Goal: Information Seeking & Learning: Learn about a topic

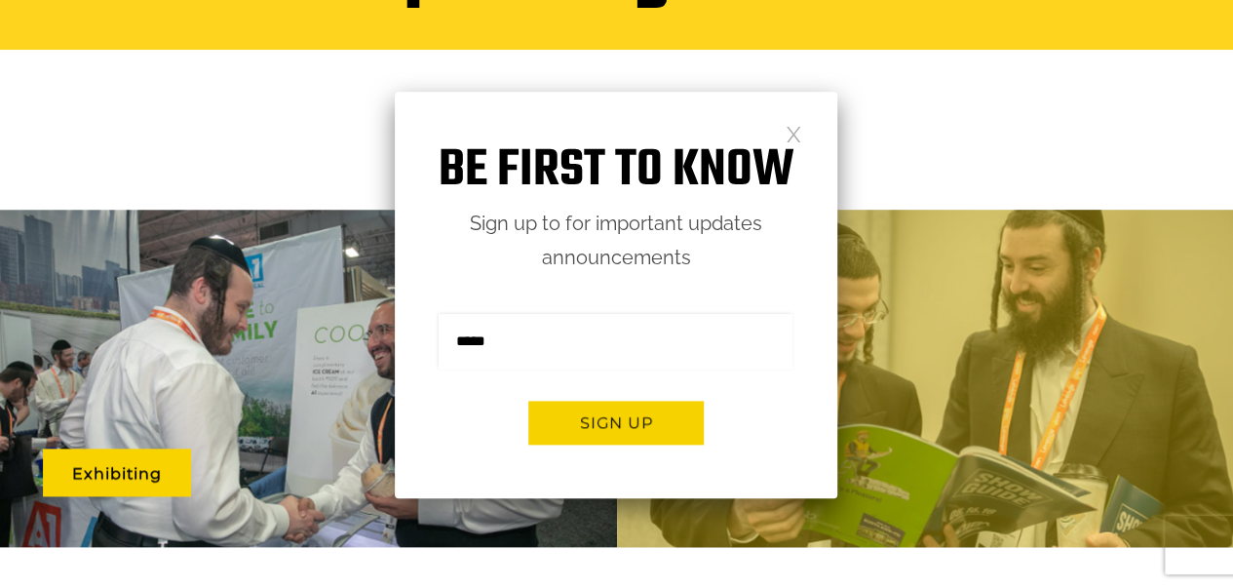
scroll to position [844, 0]
click at [795, 129] on link at bounding box center [794, 133] width 17 height 17
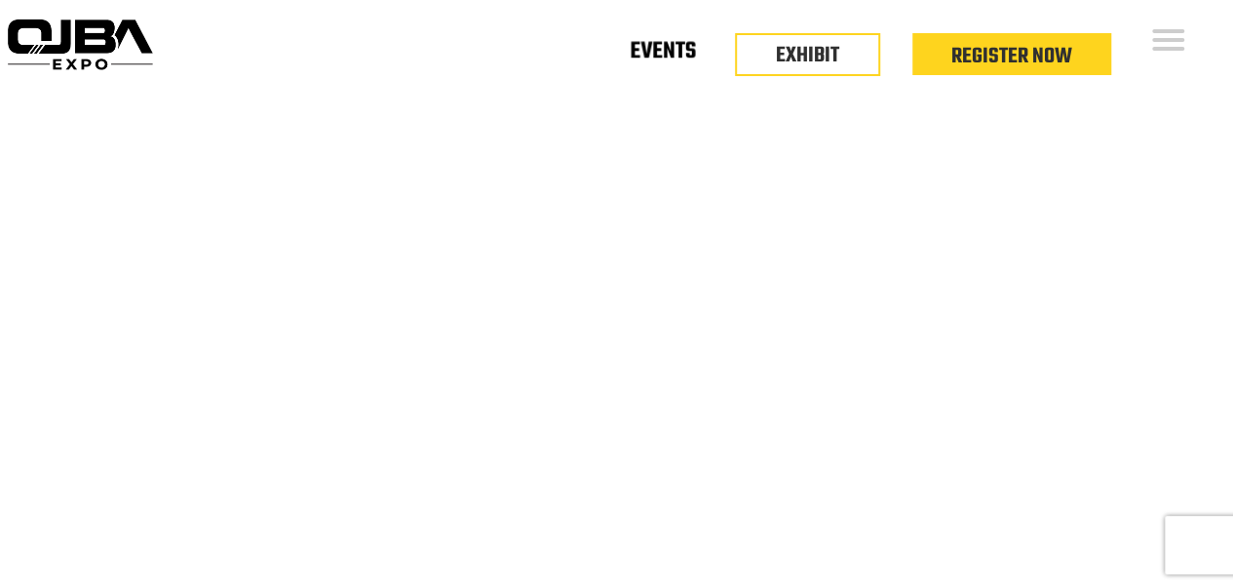
scroll to position [0, 0]
click at [683, 52] on link "Events" at bounding box center [663, 55] width 66 height 7
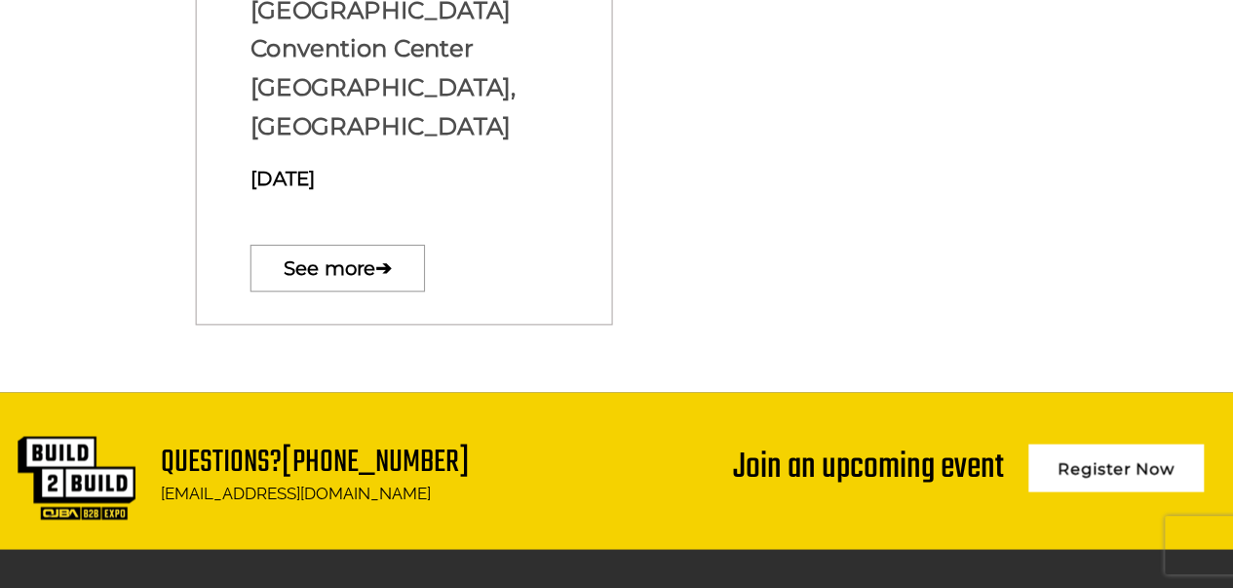
scroll to position [1294, 0]
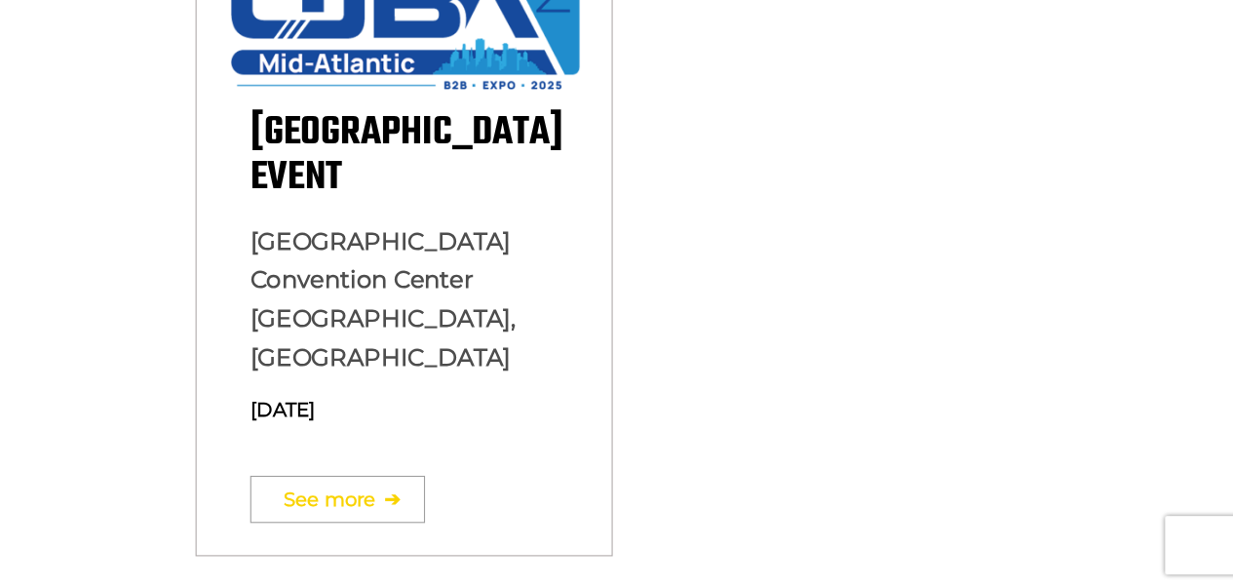
click at [387, 476] on link "See more ➔" at bounding box center [337, 499] width 174 height 47
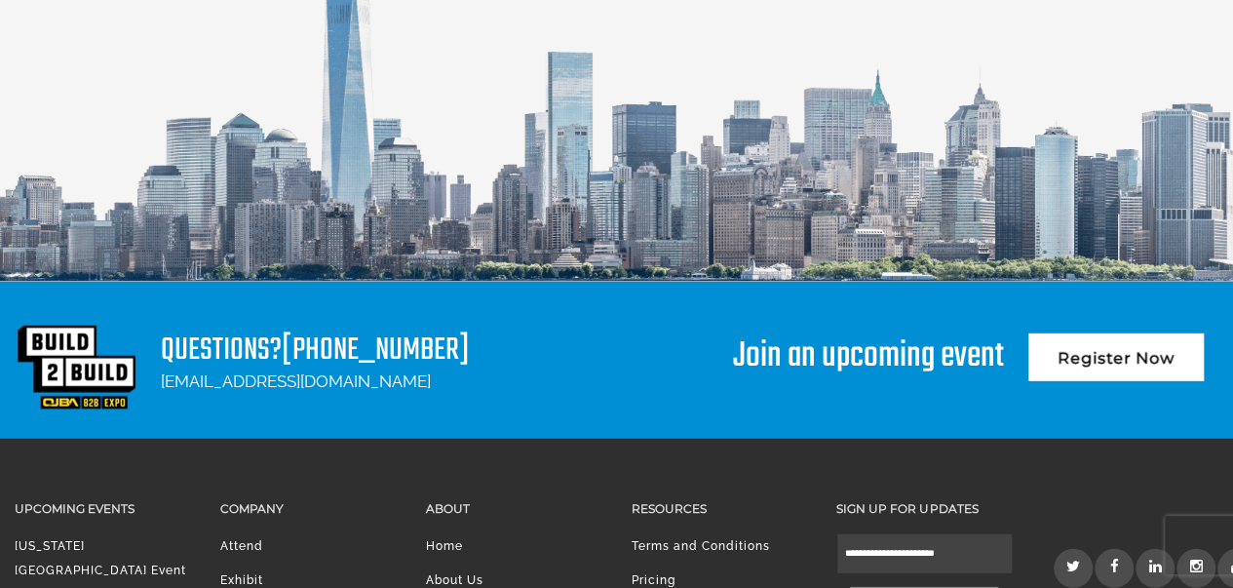
scroll to position [2729, 0]
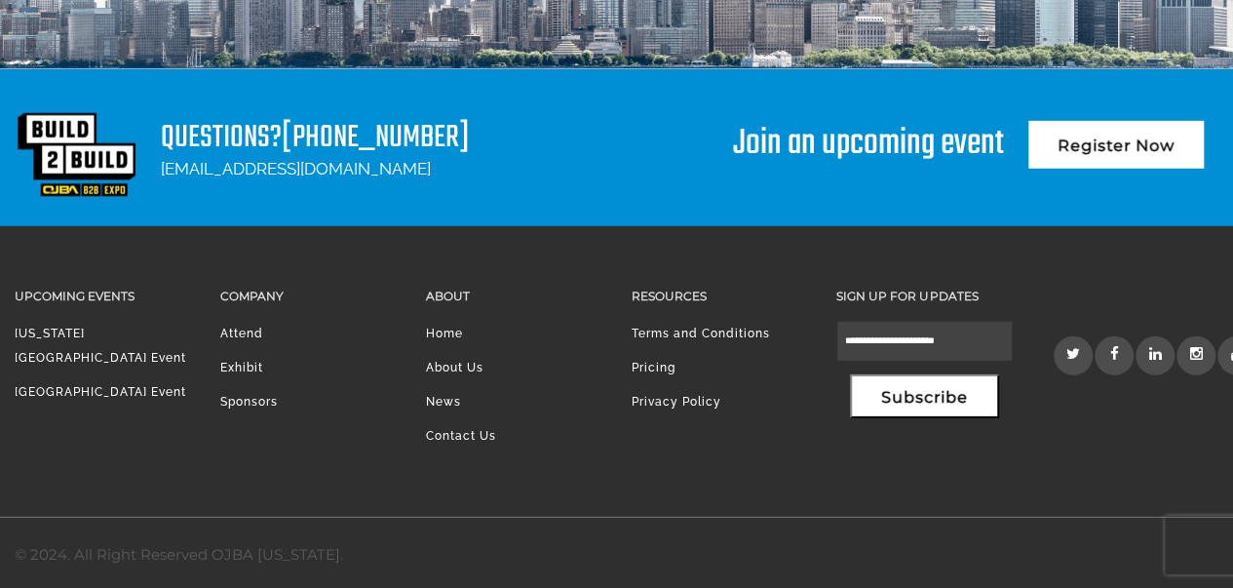
click at [133, 385] on link "[GEOGRAPHIC_DATA] Event" at bounding box center [101, 392] width 172 height 14
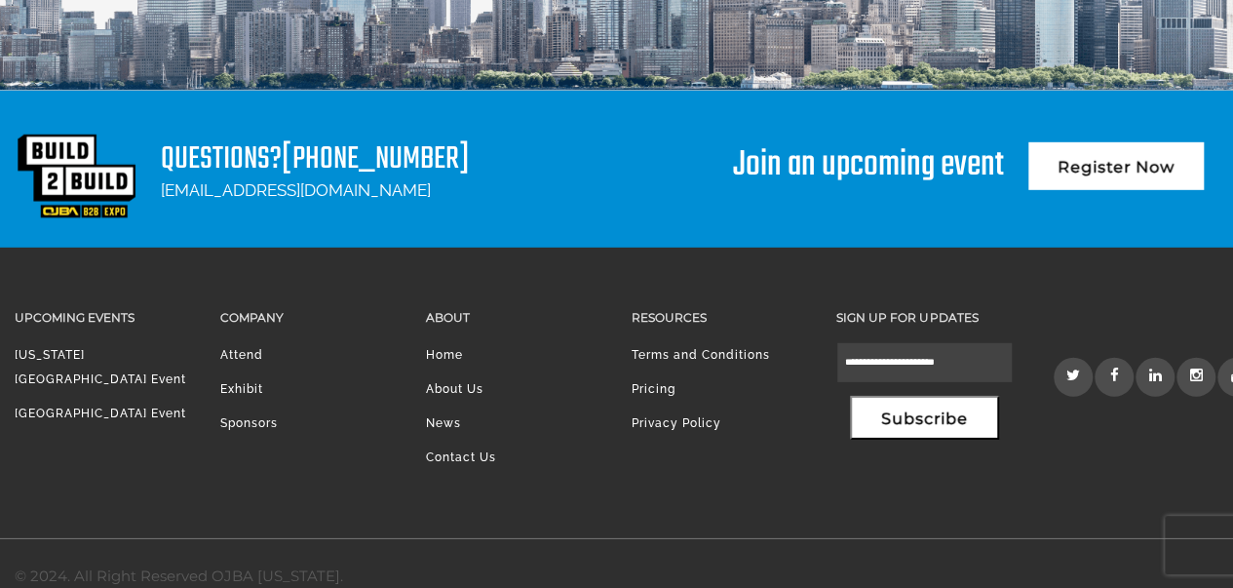
scroll to position [2730, 0]
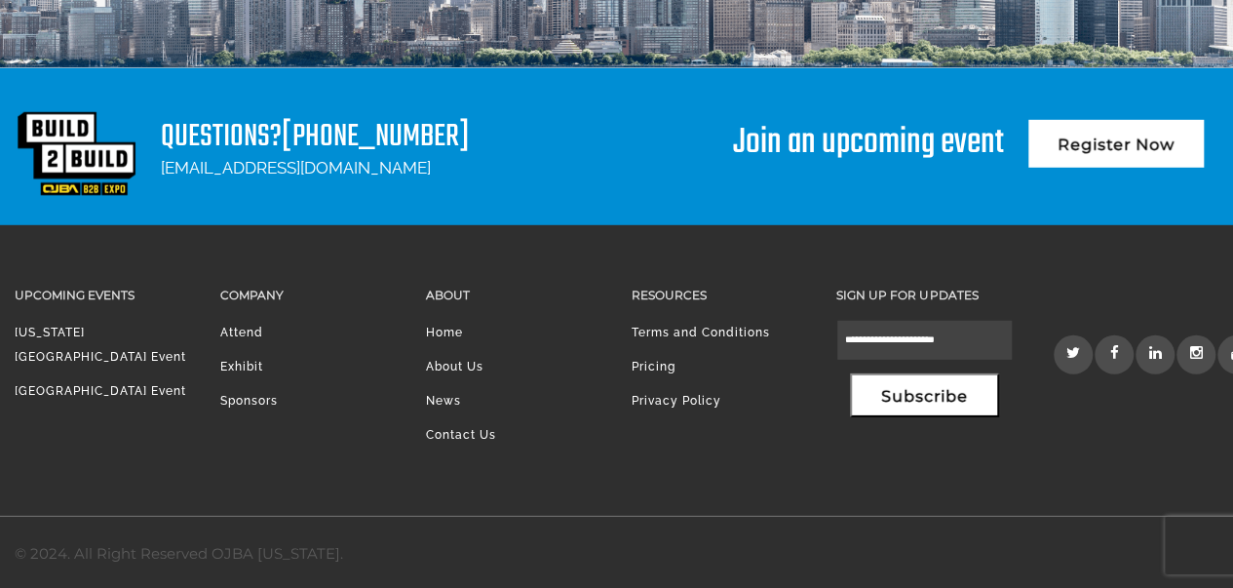
click at [1070, 350] on icon at bounding box center [1075, 352] width 18 height 15
click at [1113, 359] on link at bounding box center [1114, 354] width 39 height 39
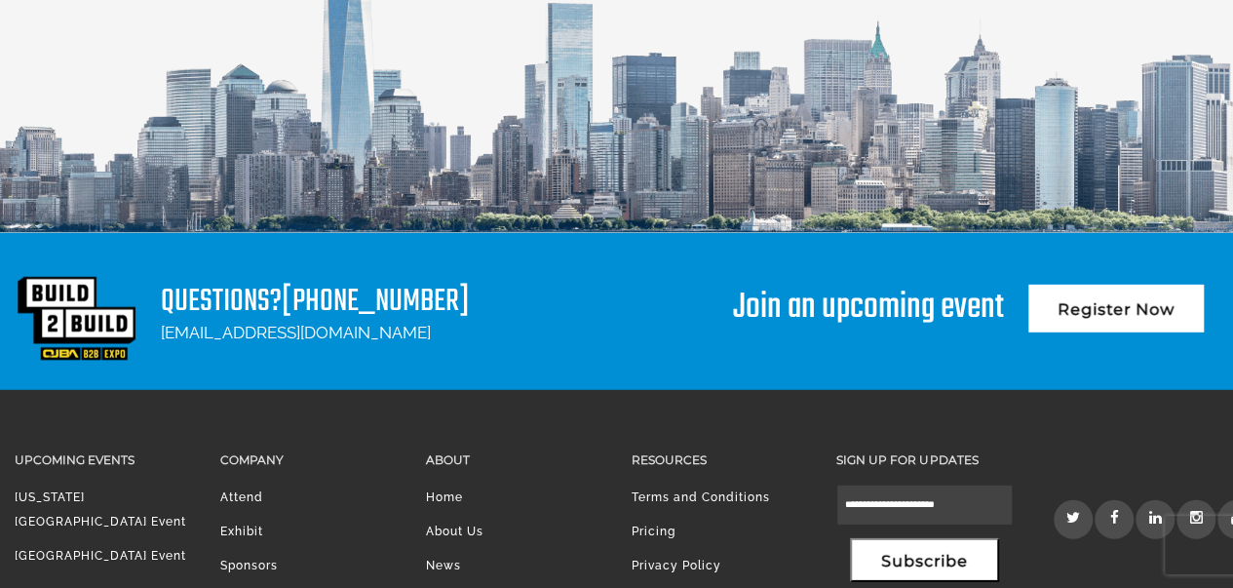
scroll to position [2632, 0]
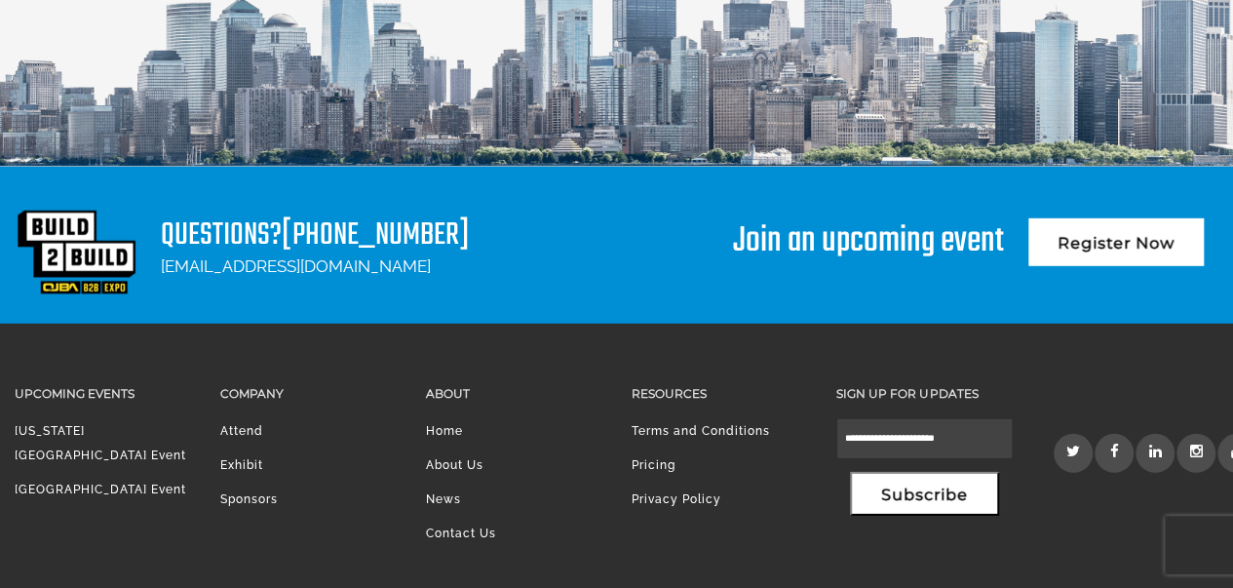
click at [1115, 444] on icon at bounding box center [1116, 451] width 13 height 15
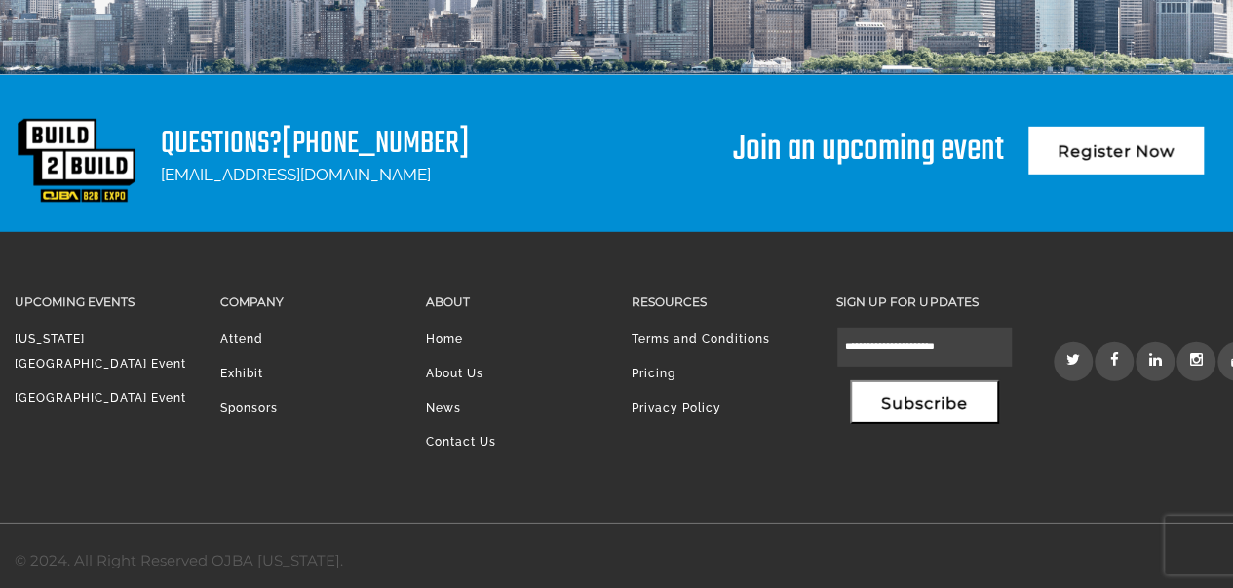
scroll to position [2730, 0]
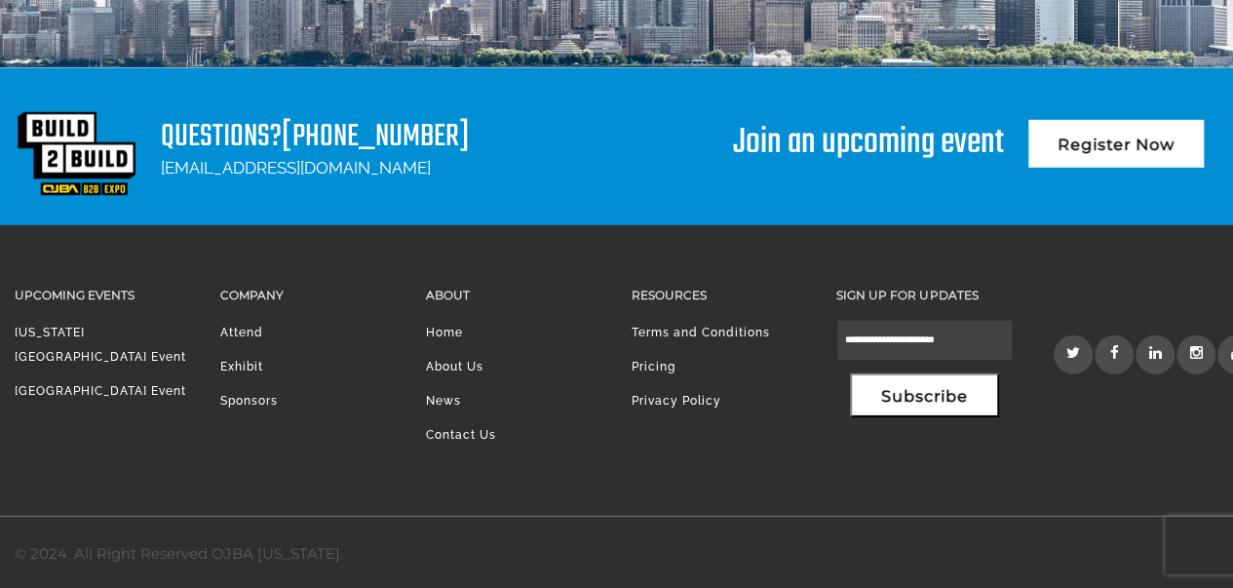
click at [1195, 348] on icon at bounding box center [1198, 352] width 17 height 15
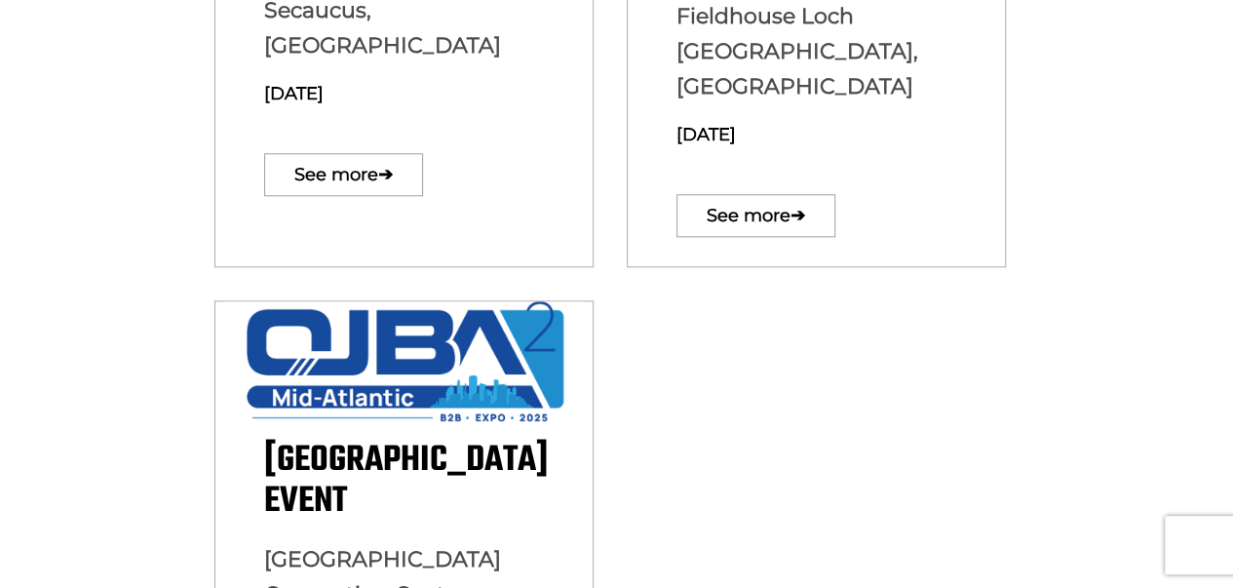
scroll to position [934, 0]
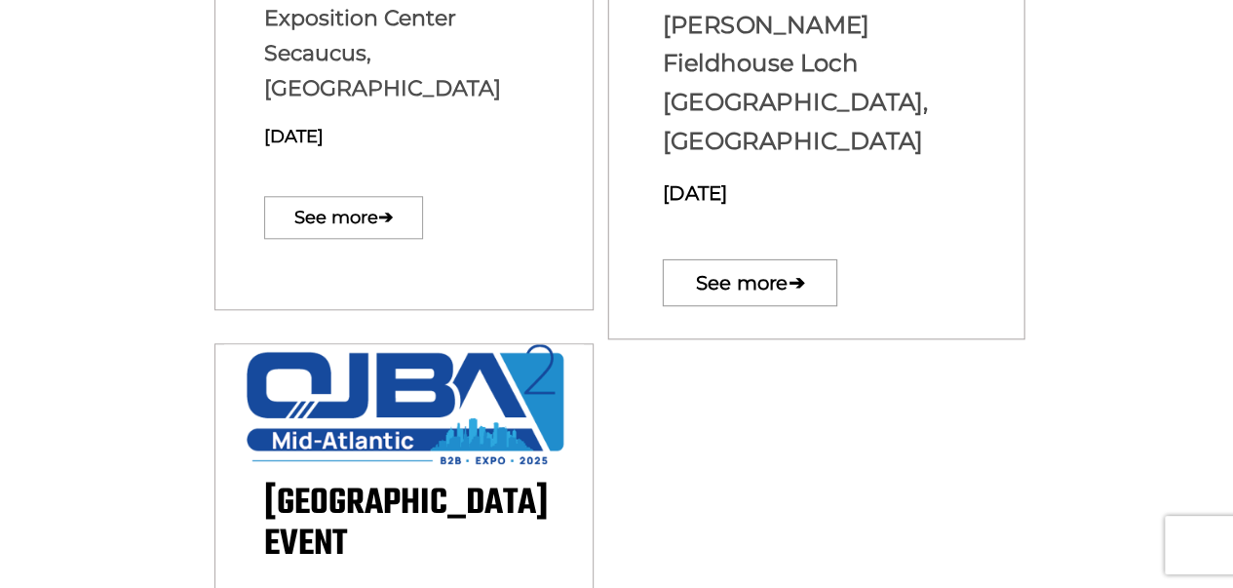
click at [759, 249] on p "See more ➔" at bounding box center [817, 282] width 308 height 67
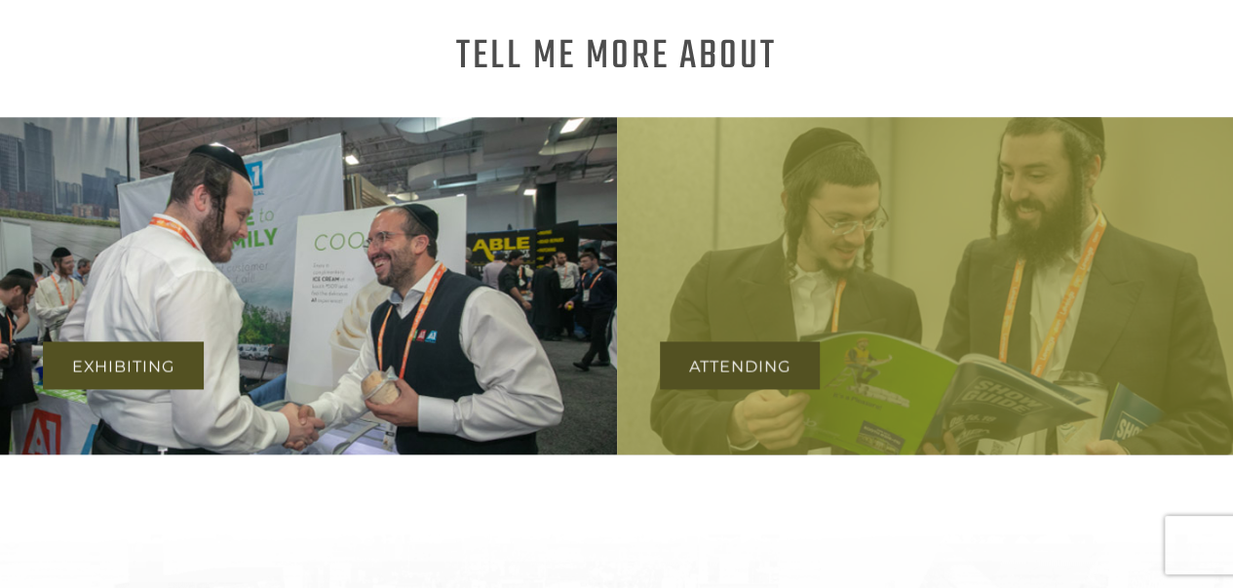
scroll to position [1170, 0]
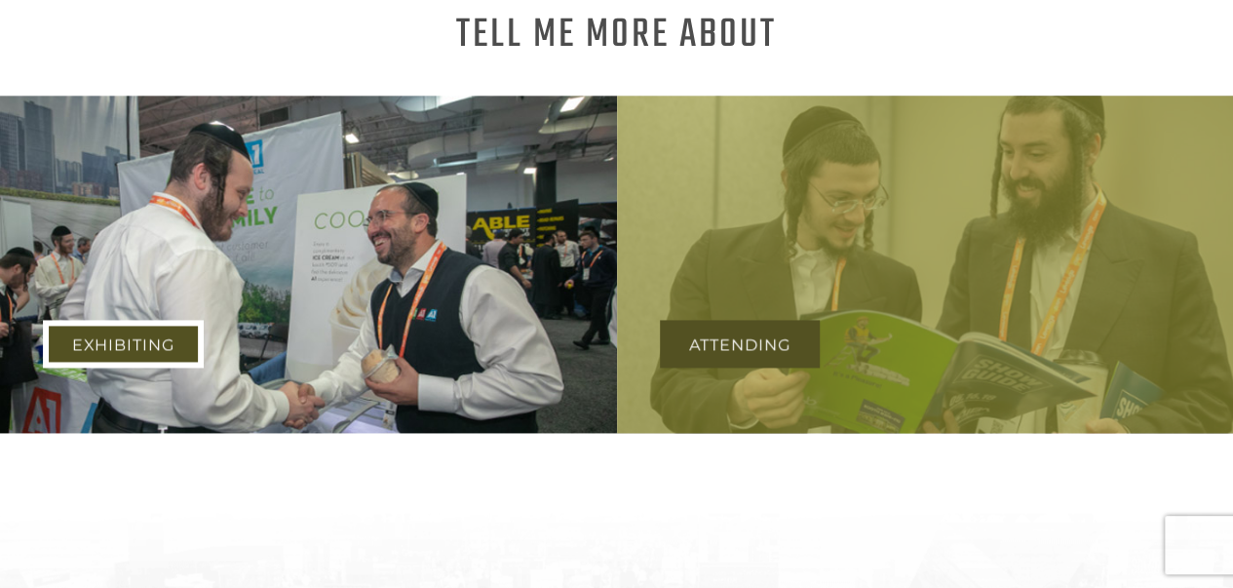
click at [136, 331] on link "Exhibiting" at bounding box center [123, 344] width 161 height 48
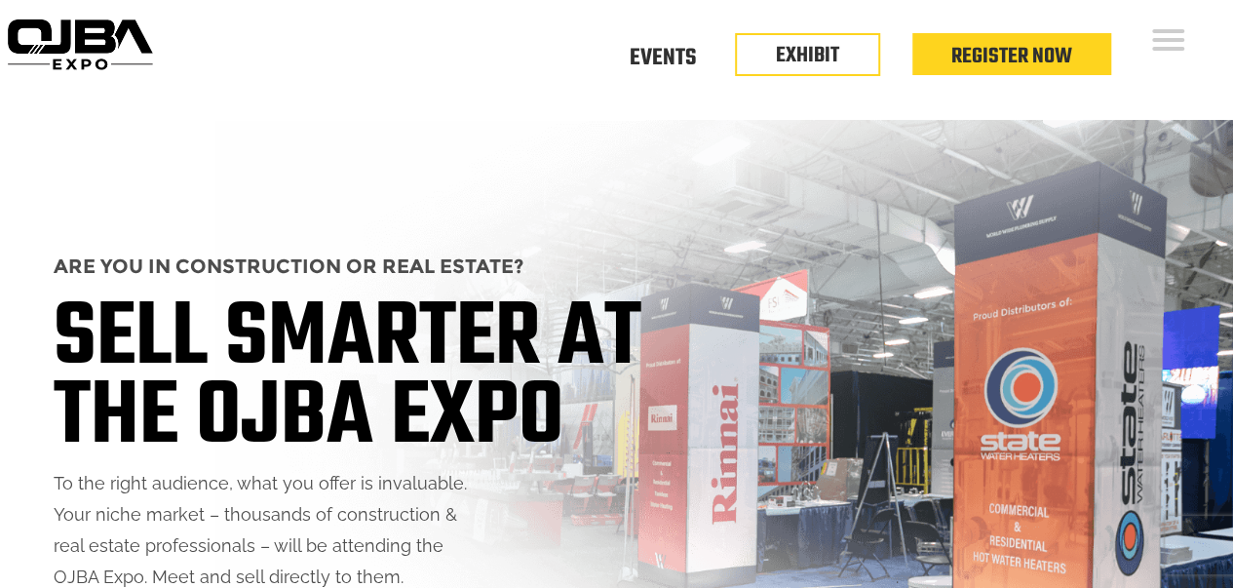
click at [92, 40] on img at bounding box center [80, 44] width 160 height 63
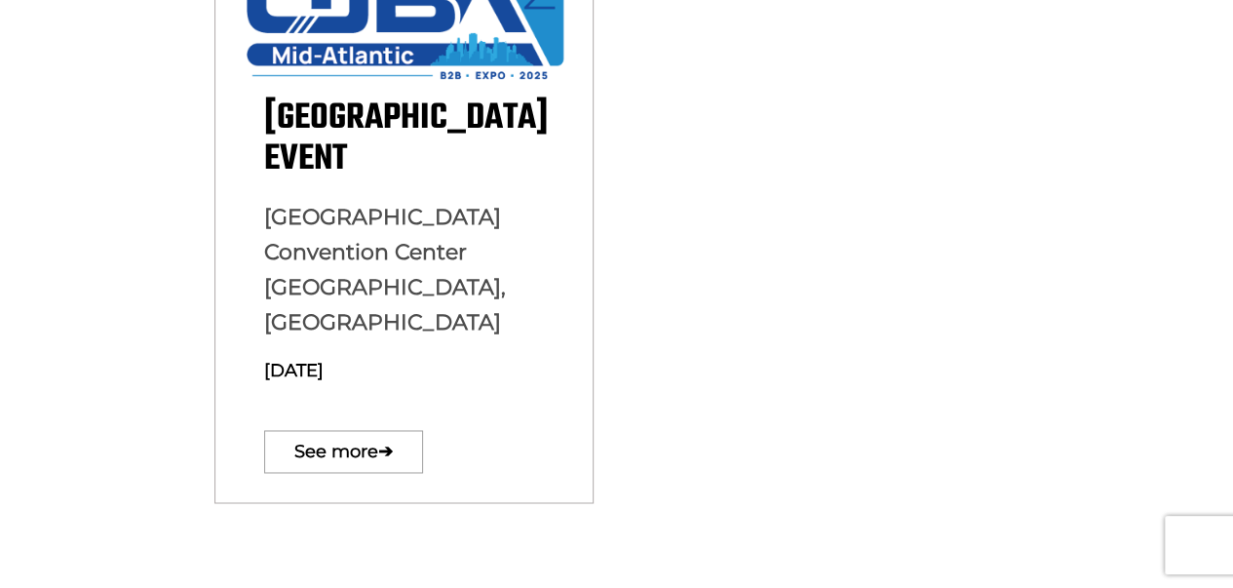
scroll to position [1319, 0]
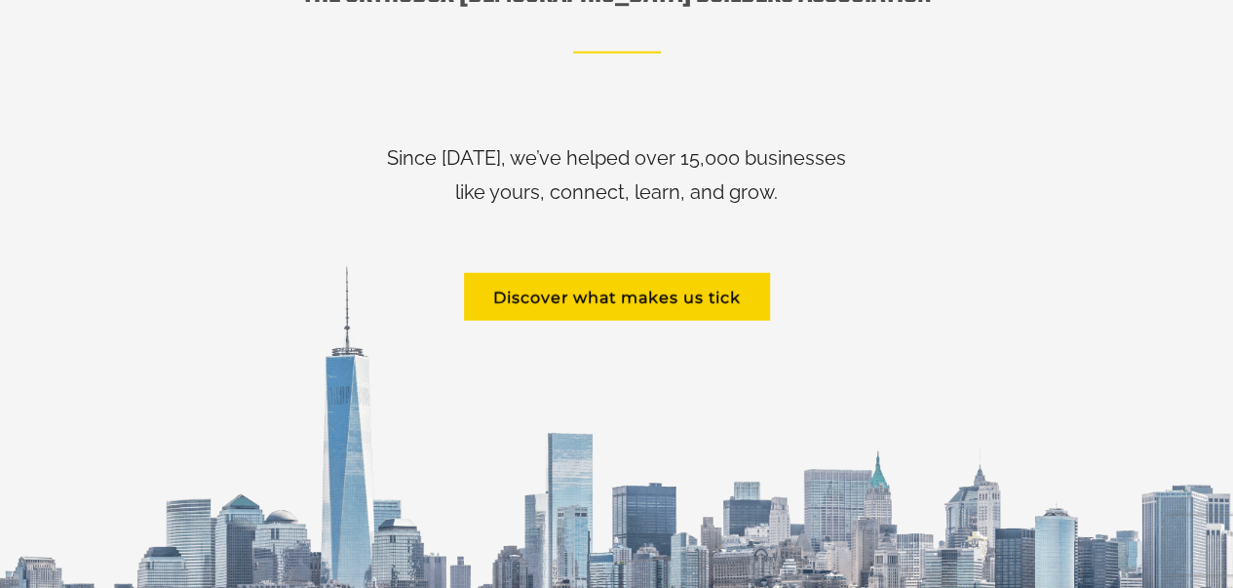
scroll to position [2144, 0]
